Goal: Information Seeking & Learning: Find specific fact

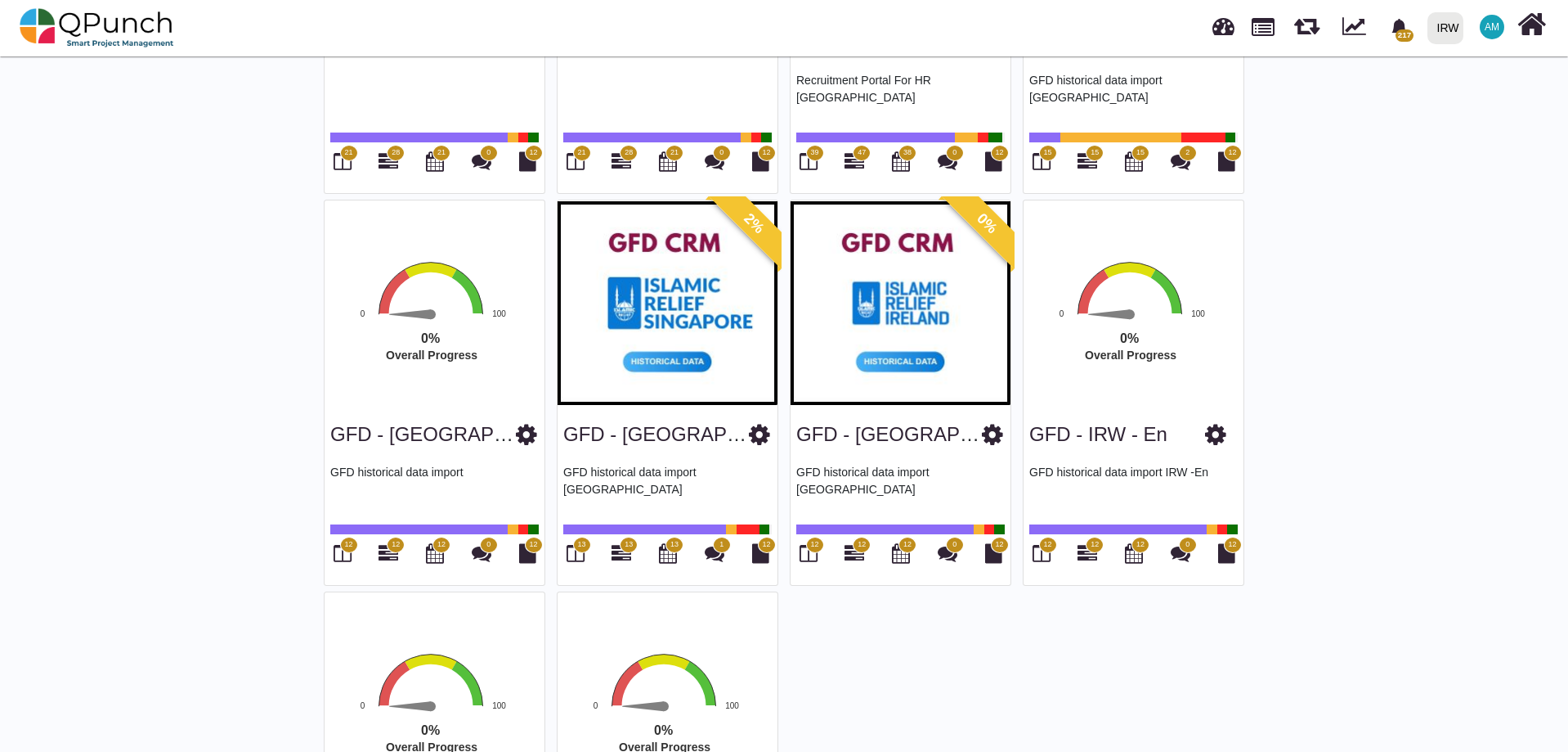
scroll to position [3495, 0]
drag, startPoint x: 1177, startPoint y: 434, endPoint x: 1014, endPoint y: 420, distance: 163.6
click at [1195, 410] on div "GFD - IRW - En" at bounding box center [1134, 431] width 208 height 42
drag, startPoint x: 1192, startPoint y: 424, endPoint x: 1032, endPoint y: 424, distance: 160.0
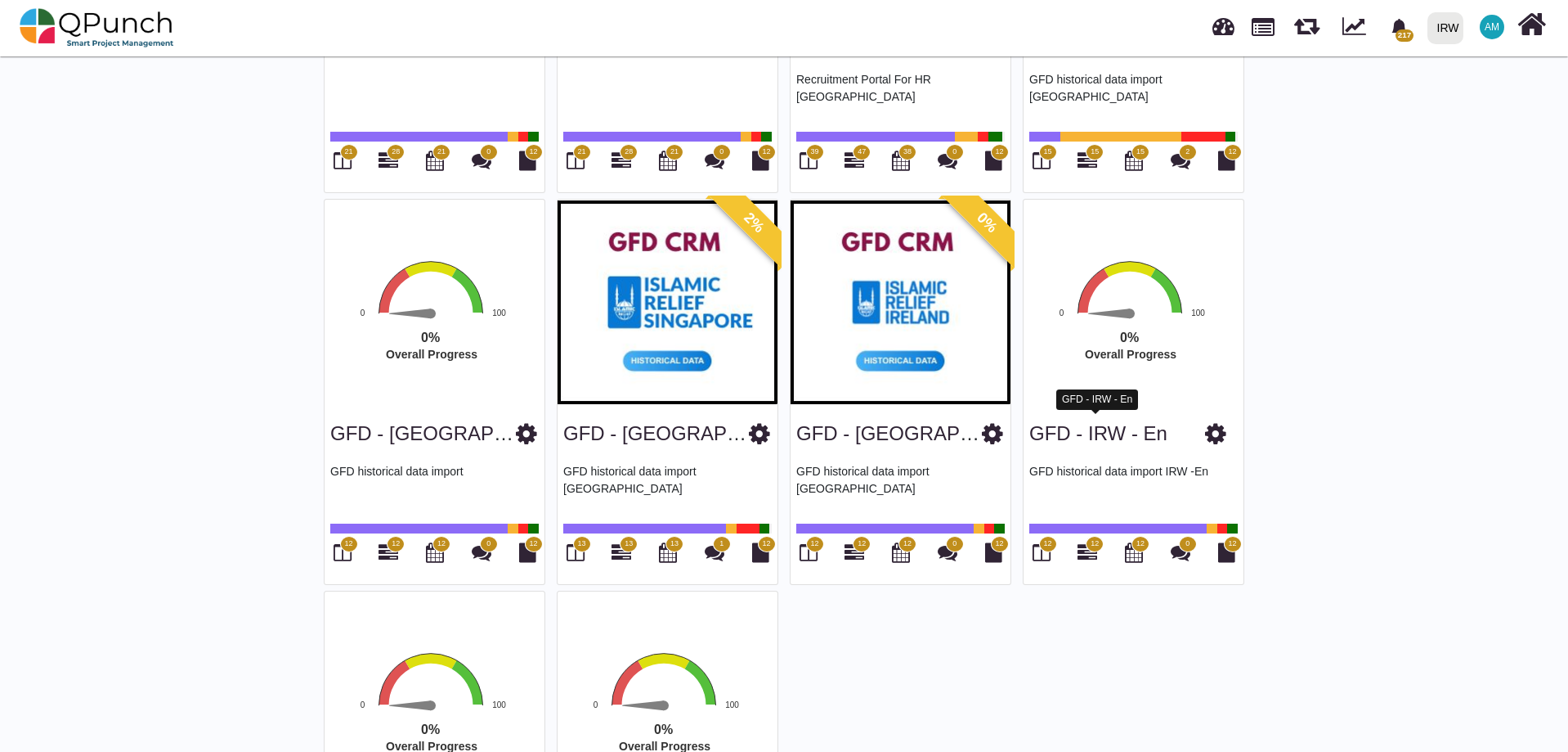
click at [1032, 424] on div "GFD - IRW - En" at bounding box center [1134, 431] width 208 height 42
copy div "GFD - IRW - En"
click at [942, 433] on div "GFD - [GEOGRAPHIC_DATA]" at bounding box center [901, 431] width 208 height 42
drag, startPoint x: 929, startPoint y: 429, endPoint x: 794, endPoint y: 432, distance: 135.0
click at [795, 429] on div "GFD - [GEOGRAPHIC_DATA] GFD historical data import [GEOGRAPHIC_DATA] 12 12 12 0…" at bounding box center [901, 494] width 220 height 180
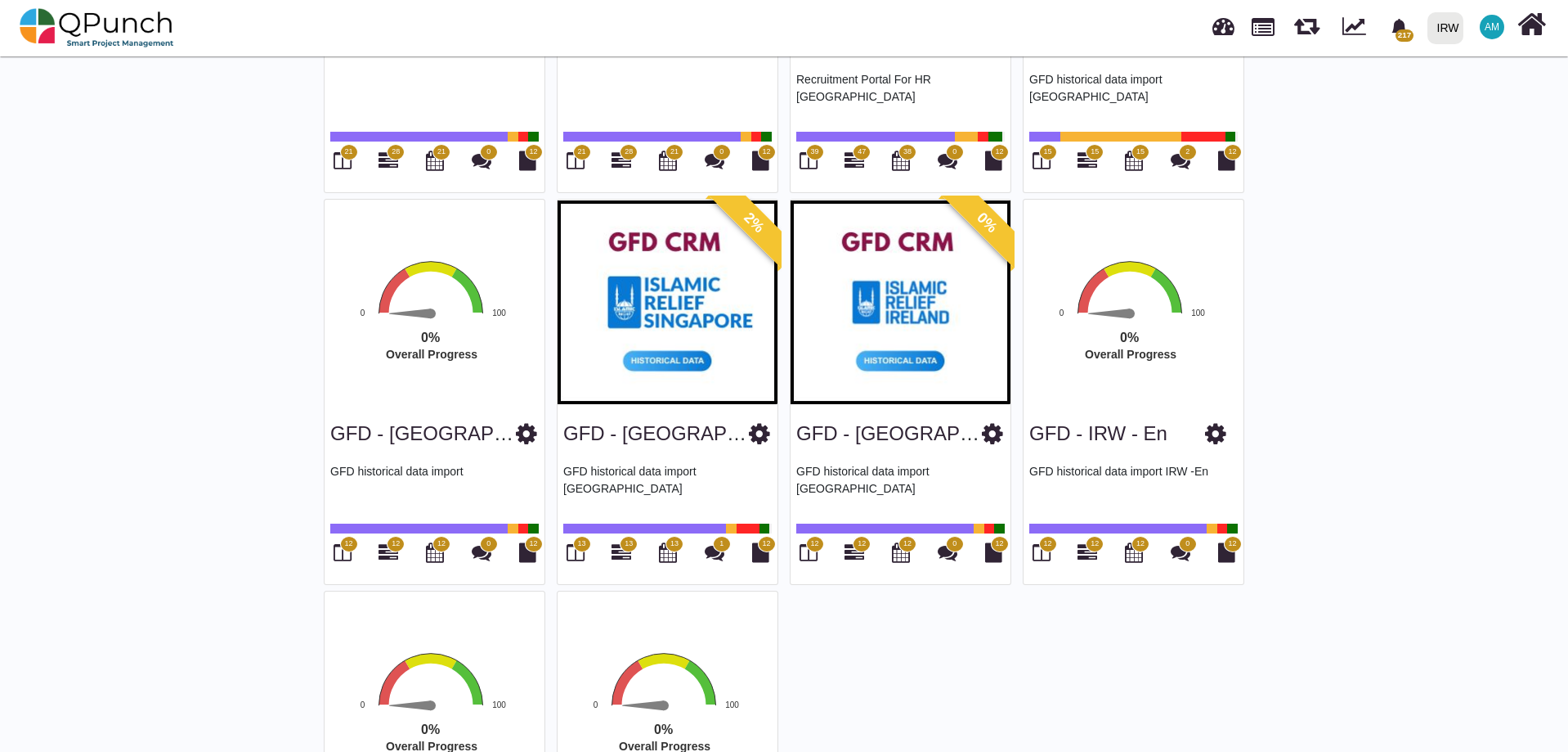
copy link "GFD - [GEOGRAPHIC_DATA]"
click at [711, 413] on div "GFD - [GEOGRAPHIC_DATA]" at bounding box center [667, 431] width 208 height 42
drag, startPoint x: 714, startPoint y: 431, endPoint x: 568, endPoint y: 432, distance: 146.0
click at [568, 432] on div "GFD - [GEOGRAPHIC_DATA]" at bounding box center [667, 431] width 208 height 42
copy link "GFD - [GEOGRAPHIC_DATA]"
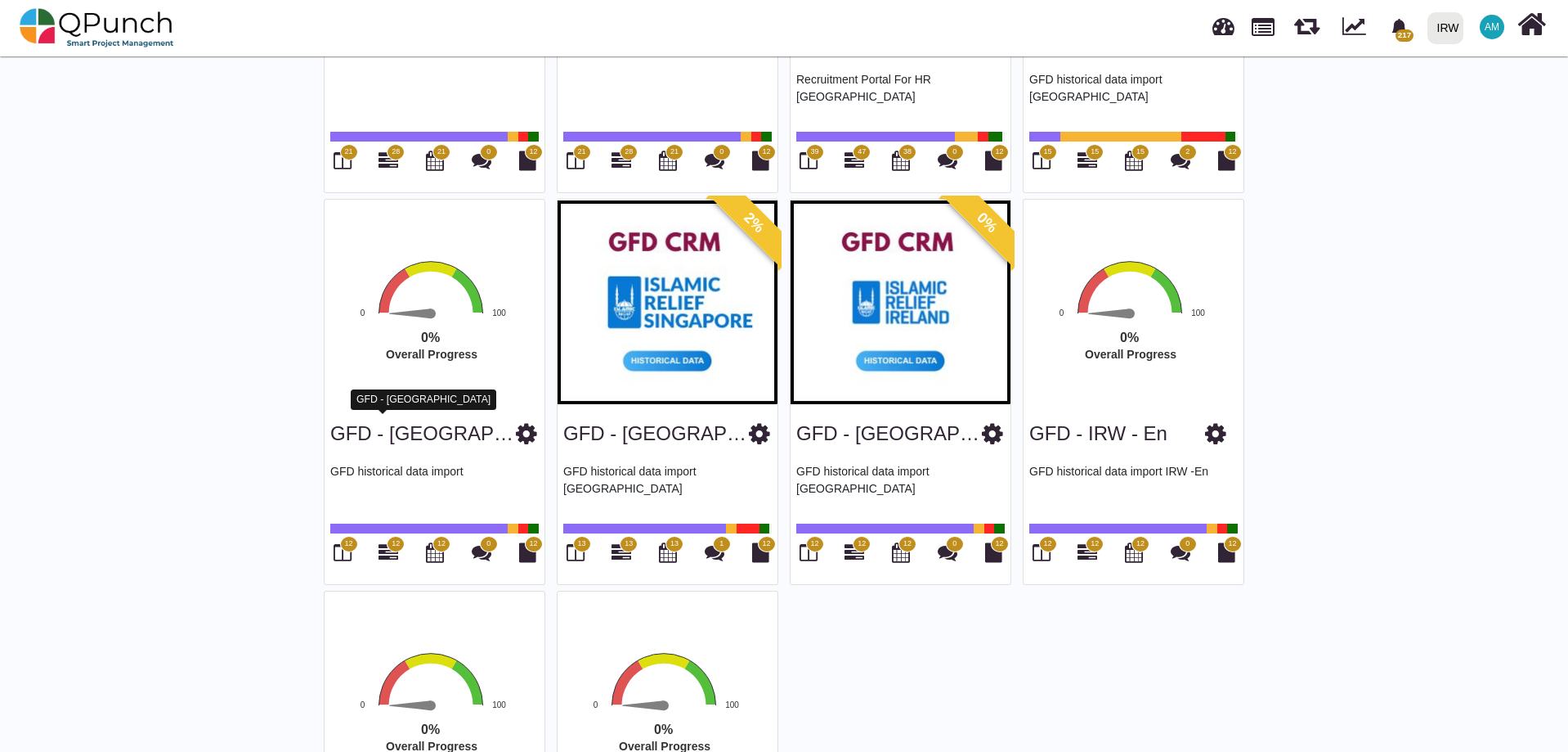
drag, startPoint x: 438, startPoint y: 434, endPoint x: 332, endPoint y: 438, distance: 106.1
click at [332, 438] on div "GFD - [GEOGRAPHIC_DATA]" at bounding box center [434, 431] width 208 height 42
copy link "GFD - [GEOGRAPHIC_DATA]"
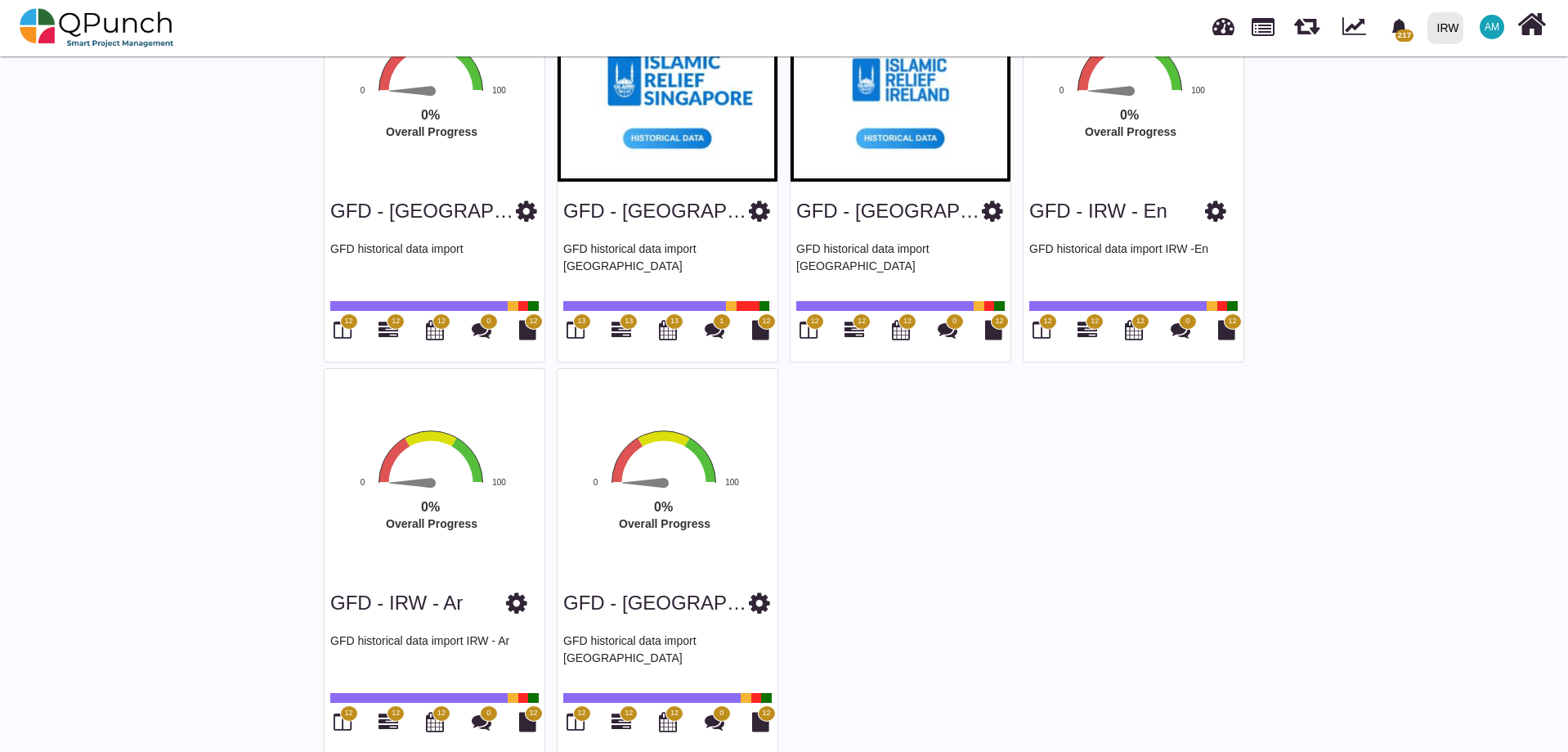
scroll to position [3741, 0]
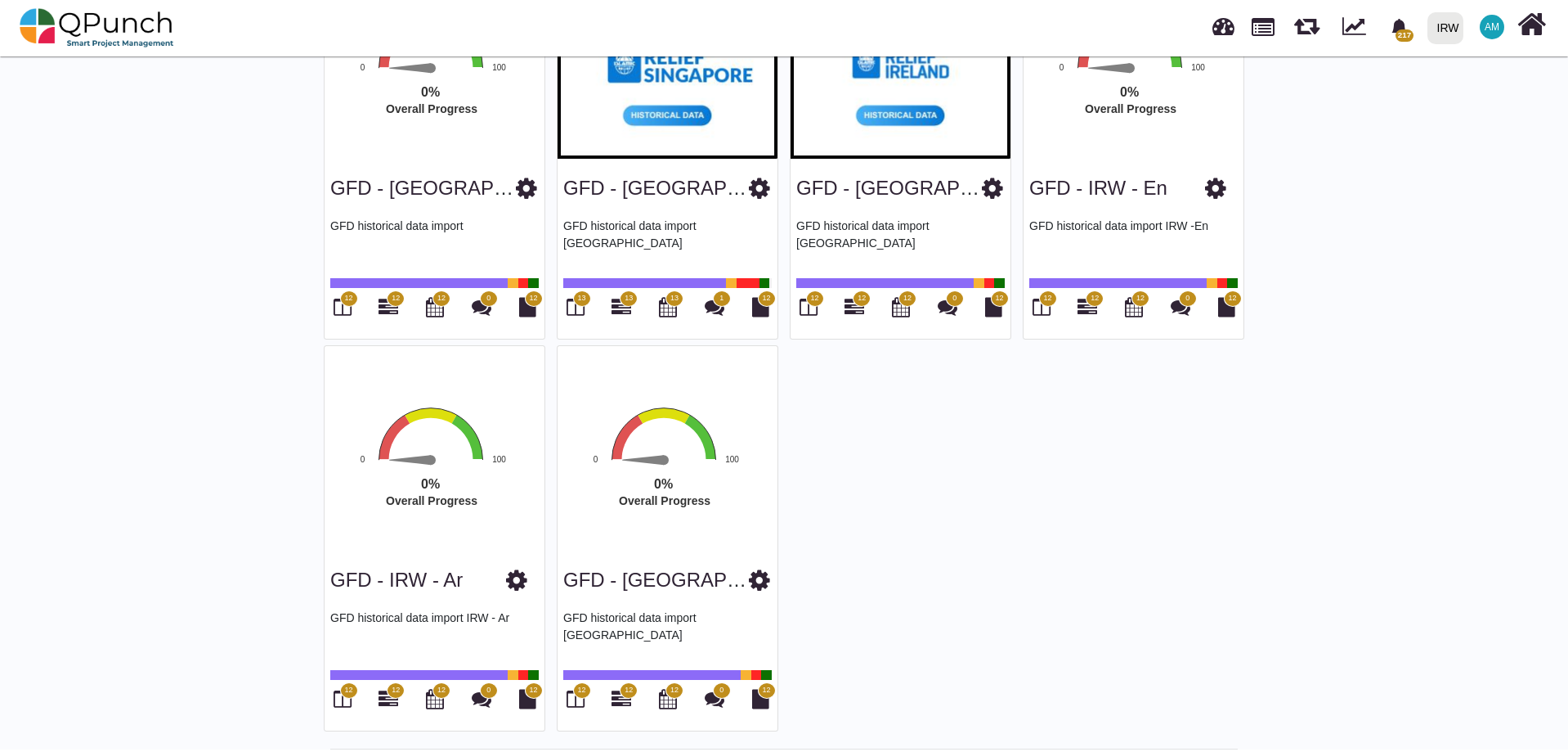
drag, startPoint x: 469, startPoint y: 572, endPoint x: 326, endPoint y: 580, distance: 143.2
click at [326, 580] on div "GFD - IRW - Ar GFD historical data import IRW - Ar 12 12 12 0 12" at bounding box center [434, 640] width 220 height 180
copy link "GFD - IRW - Ar"
click at [707, 584] on div "GFD - [GEOGRAPHIC_DATA]" at bounding box center [667, 577] width 208 height 42
drag, startPoint x: 673, startPoint y: 578, endPoint x: 569, endPoint y: 577, distance: 104.0
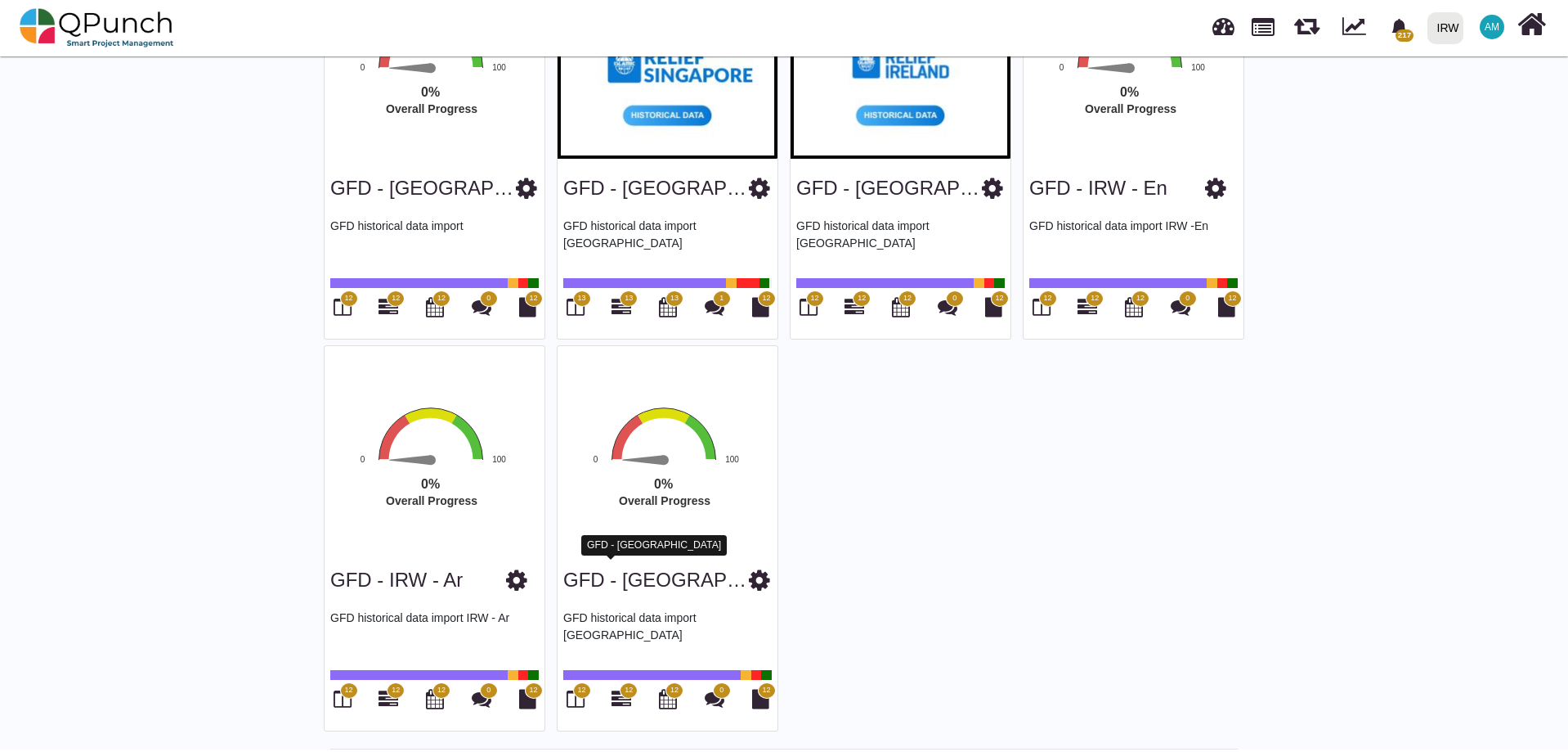
click at [569, 577] on div "GFD - [GEOGRAPHIC_DATA]" at bounding box center [667, 577] width 208 height 42
copy link "GFD - [GEOGRAPHIC_DATA]"
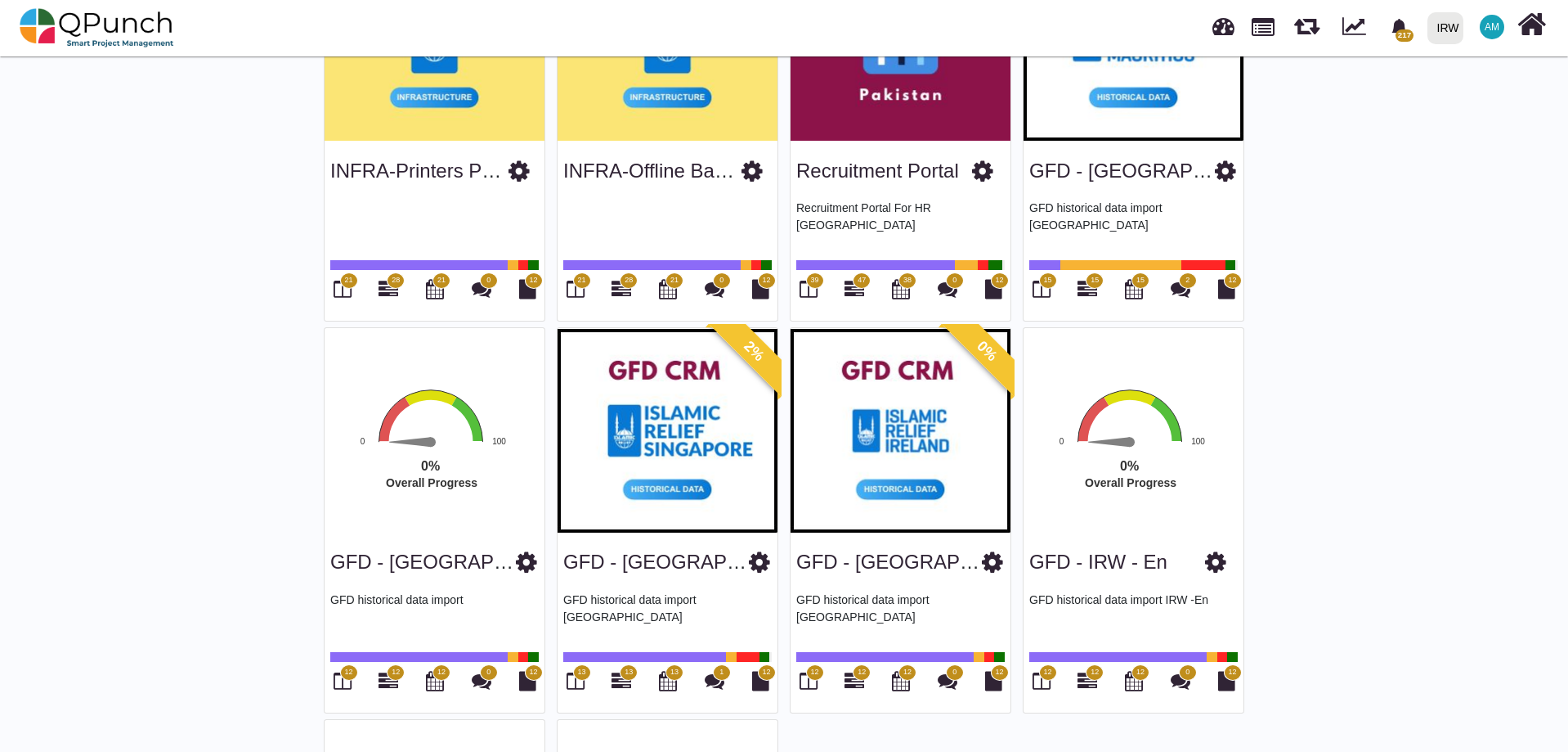
scroll to position [3332, 0]
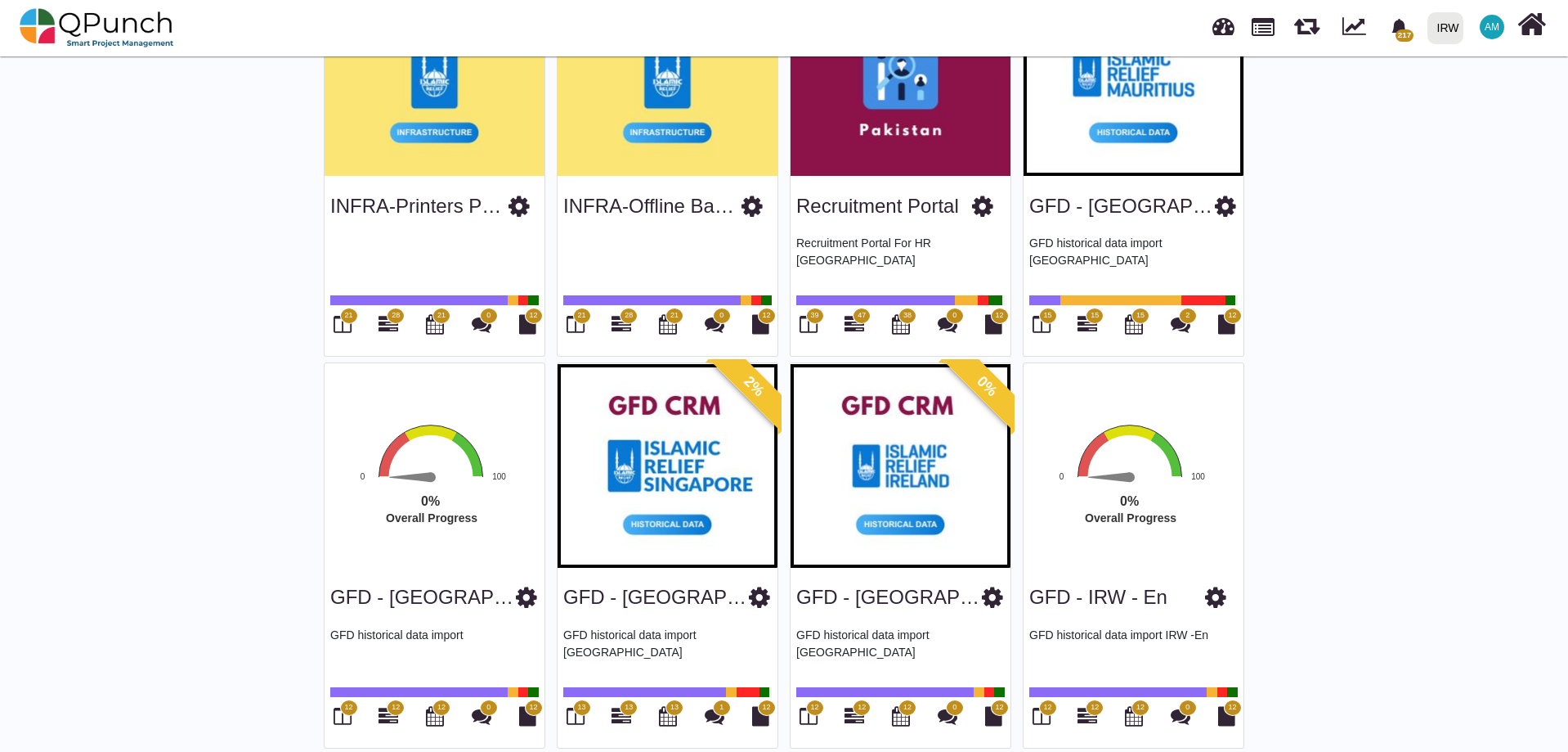
drag, startPoint x: 1174, startPoint y: 200, endPoint x: 1027, endPoint y: 197, distance: 147.0
click at [1027, 197] on div "GFD - [GEOGRAPHIC_DATA] GFD historical data import [GEOGRAPHIC_DATA] 15 15 15 2…" at bounding box center [1134, 267] width 220 height 180
copy link "GFD - [GEOGRAPHIC_DATA]"
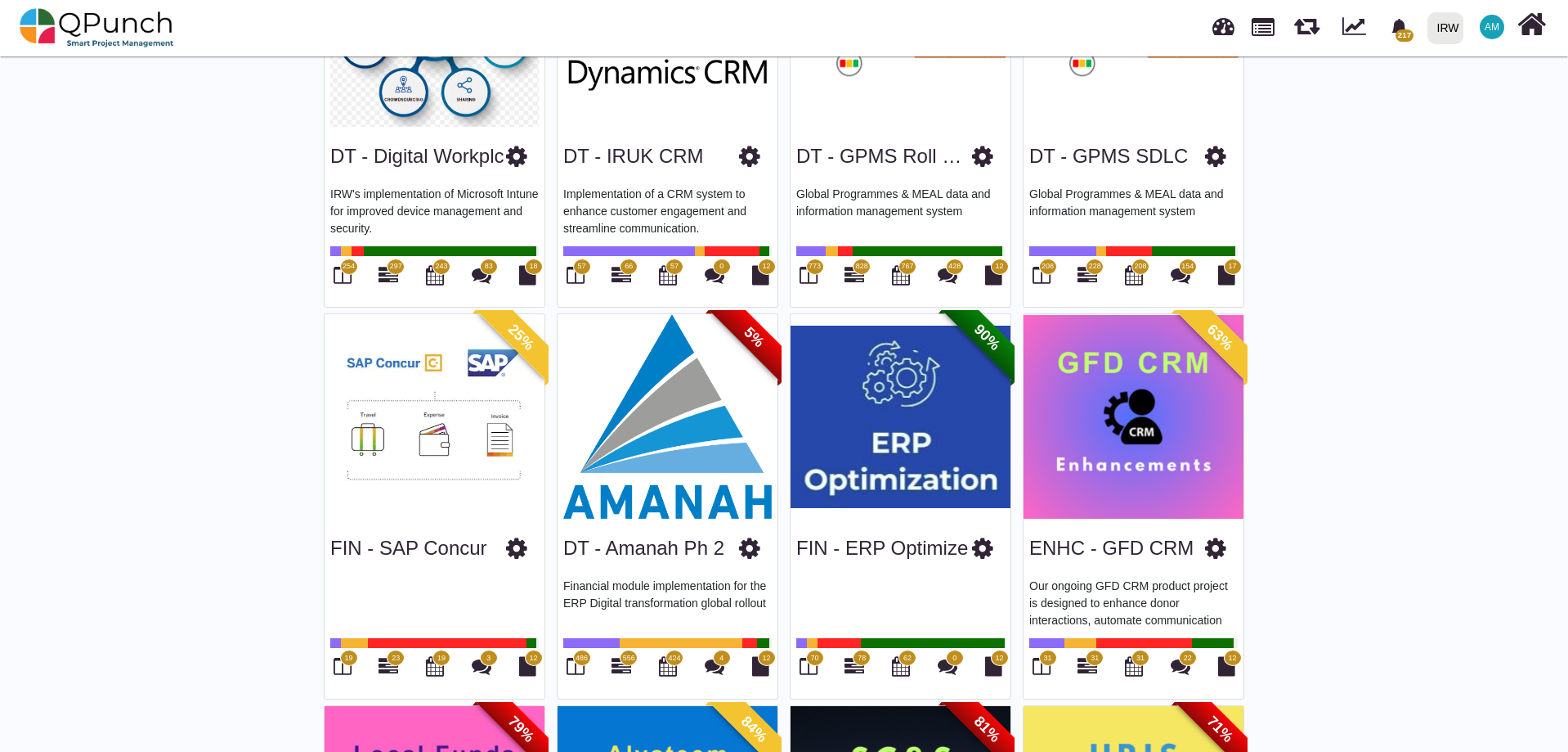
scroll to position [246, 0]
